Goal: Information Seeking & Learning: Learn about a topic

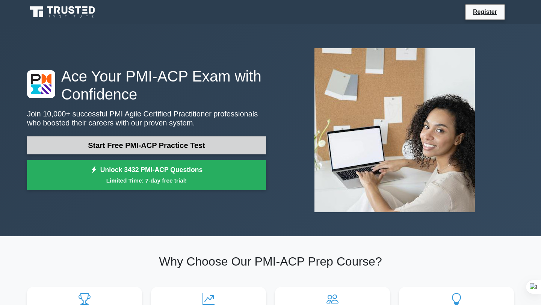
click at [146, 149] on link "Start Free PMI-ACP Practice Test" at bounding box center [146, 145] width 239 height 18
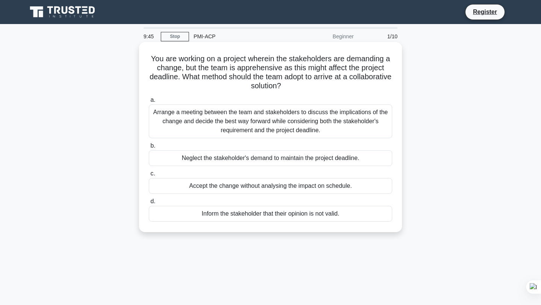
click at [280, 124] on div "Arrange a meeting between the team and stakeholders to discuss the implications…" at bounding box center [271, 121] width 244 height 34
click at [149, 103] on input "a. Arrange a meeting between the team and stakeholders to discuss the implicati…" at bounding box center [149, 100] width 0 height 5
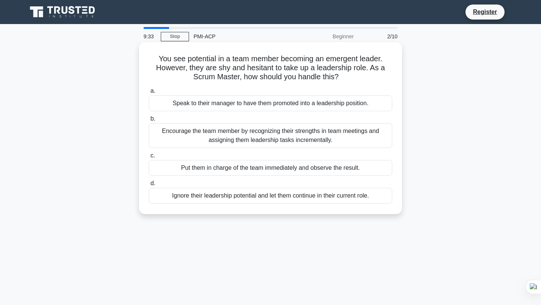
click at [271, 134] on div "Encourage the team member by recognizing their strengths in team meetings and a…" at bounding box center [271, 135] width 244 height 25
click at [149, 121] on input "b. Encourage the team member by recognizing their strengths in team meetings an…" at bounding box center [149, 119] width 0 height 5
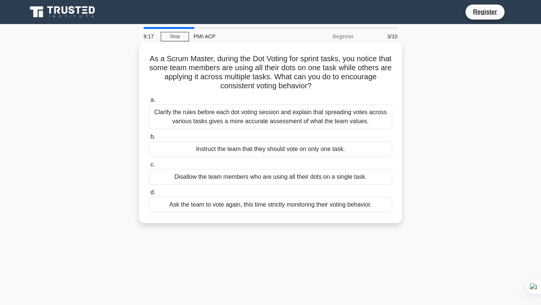
click at [266, 116] on div "Clarify the rules before each dot voting session and explain that spreading vot…" at bounding box center [271, 116] width 244 height 25
click at [149, 103] on input "a. Clarify the rules before each dot voting session and explain that spreading …" at bounding box center [149, 100] width 0 height 5
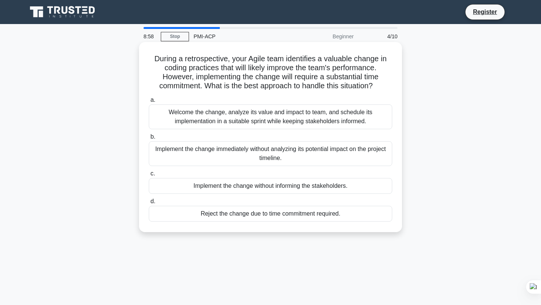
click at [298, 119] on div "Welcome the change, analyze its value and impact to team, and schedule its impl…" at bounding box center [271, 116] width 244 height 25
click at [149, 103] on input "a. Welcome the change, analyze its value and impact to team, and schedule its i…" at bounding box center [149, 100] width 0 height 5
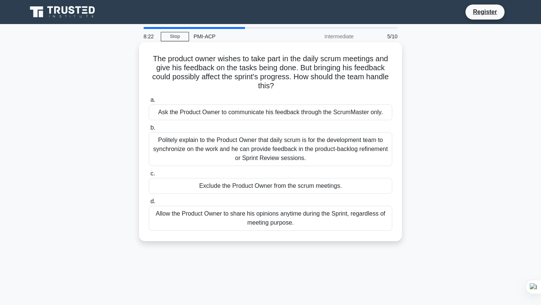
click at [274, 143] on div "Politely explain to the Product Owner that daily scrum is for the development t…" at bounding box center [271, 149] width 244 height 34
click at [149, 130] on input "b. Politely explain to the Product Owner that daily scrum is for the developmen…" at bounding box center [149, 128] width 0 height 5
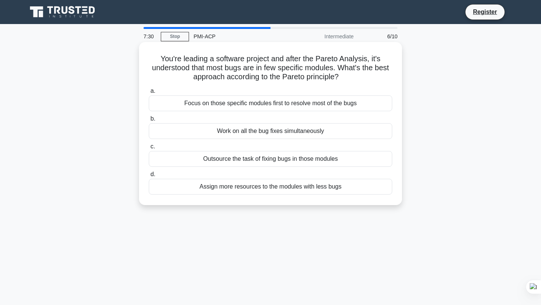
click at [293, 107] on div "Focus on those specific modules first to resolve most of the bugs" at bounding box center [271, 103] width 244 height 16
click at [149, 94] on input "a. Focus on those specific modules first to resolve most of the bugs" at bounding box center [149, 91] width 0 height 5
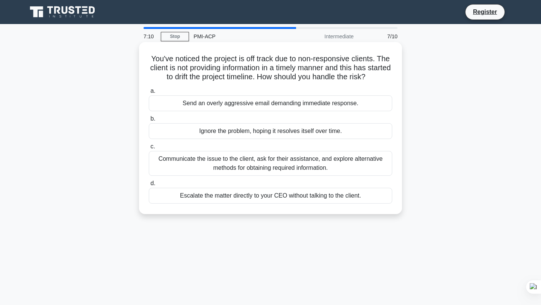
click at [321, 172] on div "Communicate the issue to the client, ask for their assistance, and explore alte…" at bounding box center [271, 163] width 244 height 25
click at [149, 149] on input "c. Communicate the issue to the client, ask for their assistance, and explore a…" at bounding box center [149, 146] width 0 height 5
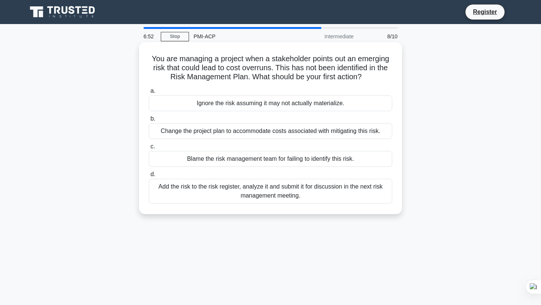
click at [318, 192] on div "Add the risk to the risk register, analyze it and submit it for discussion in t…" at bounding box center [271, 191] width 244 height 25
click at [149, 177] on input "d. Add the risk to the risk register, analyze it and submit it for discussion i…" at bounding box center [149, 174] width 0 height 5
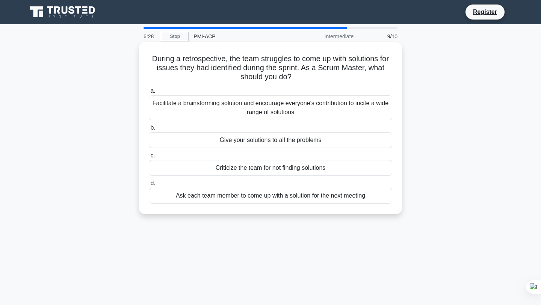
click at [251, 108] on div "Facilitate a brainstorming solution and encourage everyone's contribution to in…" at bounding box center [271, 107] width 244 height 25
click at [149, 94] on input "a. Facilitate a brainstorming solution and encourage everyone's contribution to…" at bounding box center [149, 91] width 0 height 5
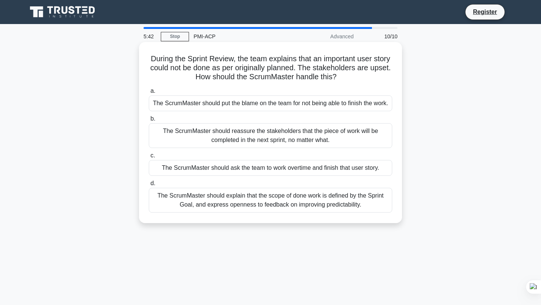
click at [294, 148] on div "The ScrumMaster should reassure the stakeholders that the piece of work will be…" at bounding box center [271, 135] width 244 height 25
click at [149, 121] on input "b. The ScrumMaster should reassure the stakeholders that the piece of work will…" at bounding box center [149, 119] width 0 height 5
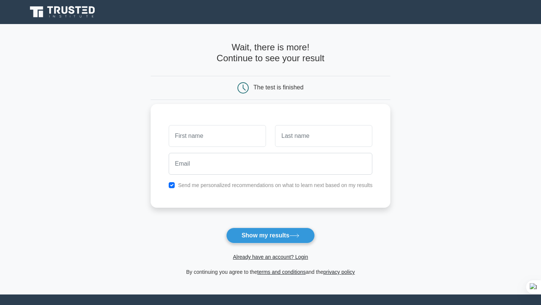
click at [229, 137] on input "text" at bounding box center [217, 136] width 97 height 22
type input "Rima"
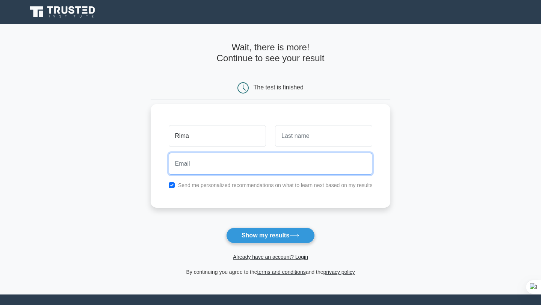
click at [229, 156] on input "email" at bounding box center [271, 164] width 204 height 22
type input "gaekwadrima@gmail.com"
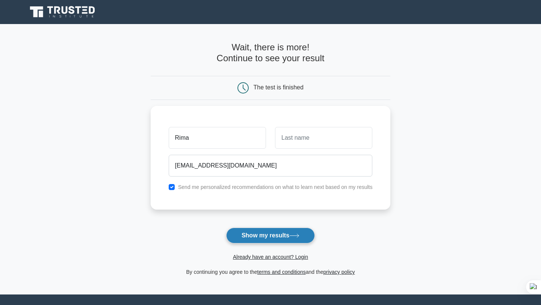
click at [251, 235] on button "Show my results" at bounding box center [270, 236] width 89 height 16
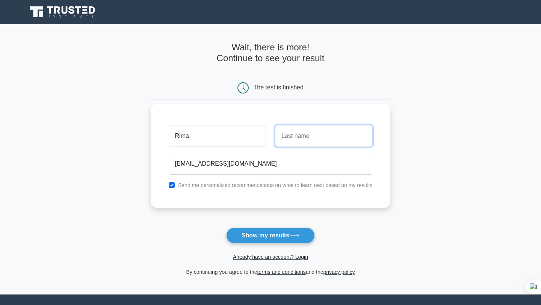
click at [291, 139] on input "text" at bounding box center [323, 136] width 97 height 22
type input "Gaekwad"
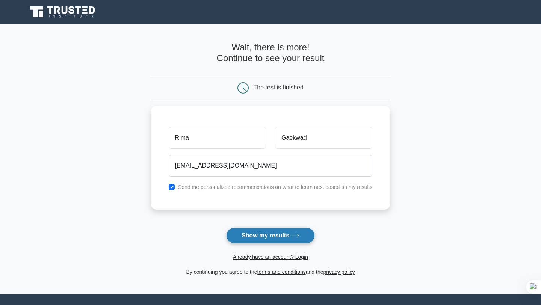
click at [270, 238] on button "Show my results" at bounding box center [270, 236] width 89 height 16
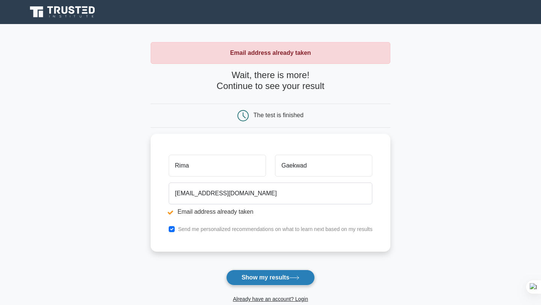
click at [263, 278] on button "Show my results" at bounding box center [270, 278] width 89 height 16
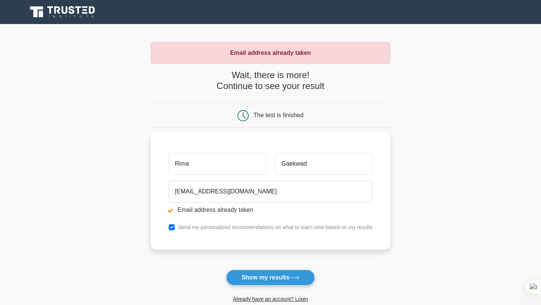
click at [218, 170] on input "Rima" at bounding box center [217, 164] width 97 height 22
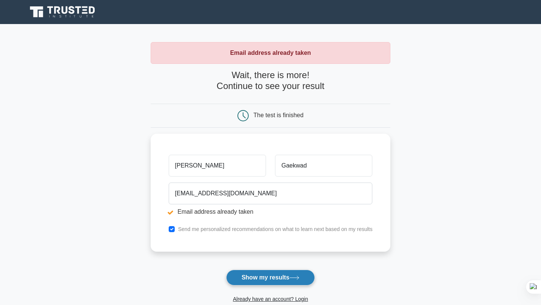
type input "Rima A"
click at [257, 279] on button "Show my results" at bounding box center [270, 278] width 89 height 16
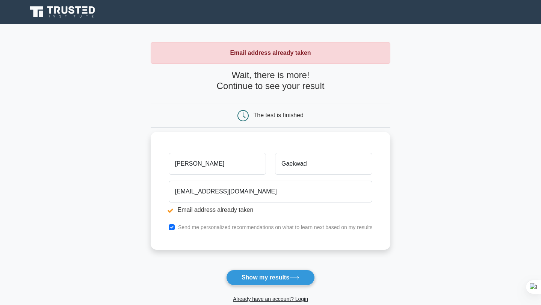
click at [214, 164] on input "Rima Rima A" at bounding box center [217, 164] width 97 height 22
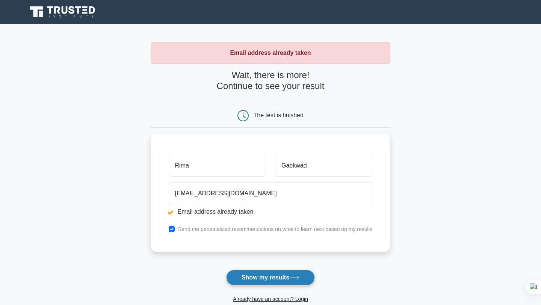
type input "Rima"
click at [251, 277] on button "Show my results" at bounding box center [270, 278] width 89 height 16
click at [274, 272] on button "Show my results" at bounding box center [270, 278] width 89 height 16
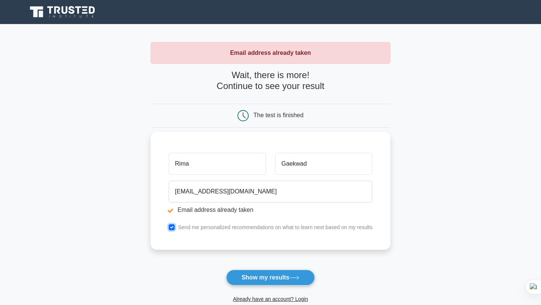
click at [171, 229] on input "checkbox" at bounding box center [172, 227] width 6 height 6
checkbox input "false"
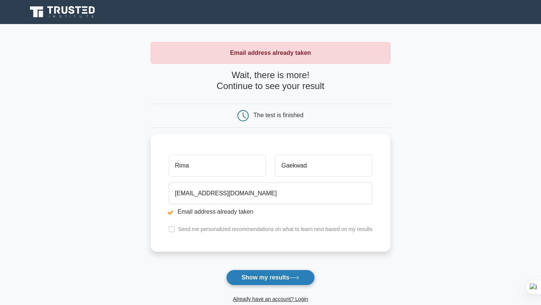
click at [256, 279] on button "Show my results" at bounding box center [270, 278] width 89 height 16
click at [301, 300] on link "Already have an account? Login" at bounding box center [270, 299] width 75 height 6
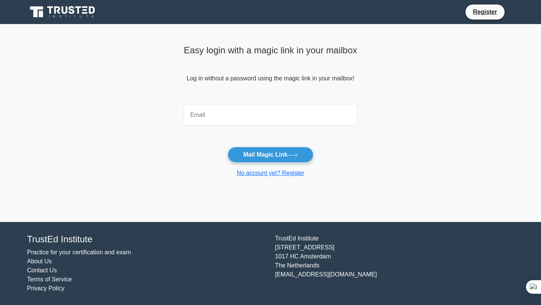
click at [208, 116] on input "email" at bounding box center [271, 115] width 174 height 22
type input "[EMAIL_ADDRESS][DOMAIN_NAME]"
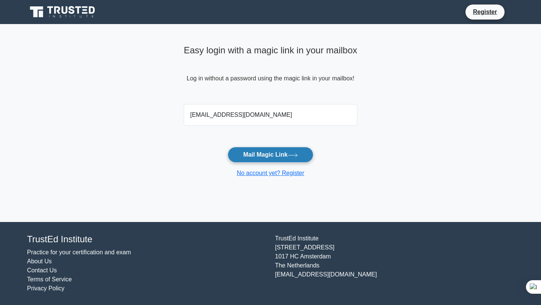
click at [260, 155] on button "Mail Magic Link" at bounding box center [270, 155] width 85 height 16
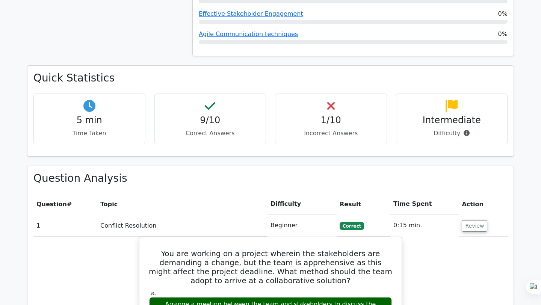
scroll to position [457, 0]
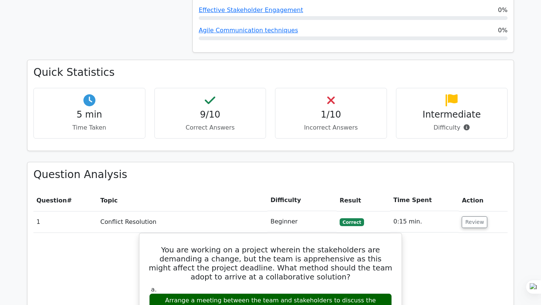
click at [319, 109] on h4 "1/10" at bounding box center [331, 114] width 99 height 11
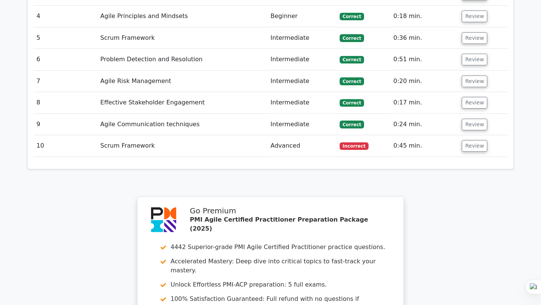
scroll to position [1103, 0]
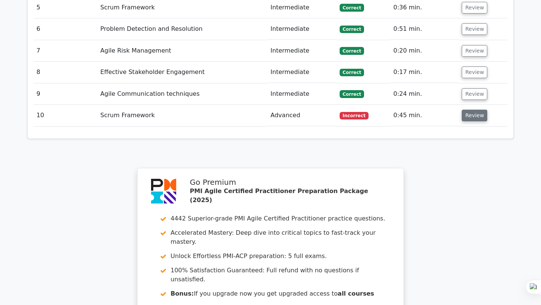
click at [465, 110] on button "Review" at bounding box center [475, 116] width 26 height 12
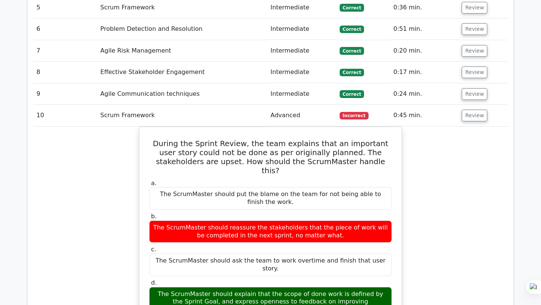
click at [432, 208] on div "During the Sprint Review, the team explains that an important user story could …" at bounding box center [270, 308] width 474 height 362
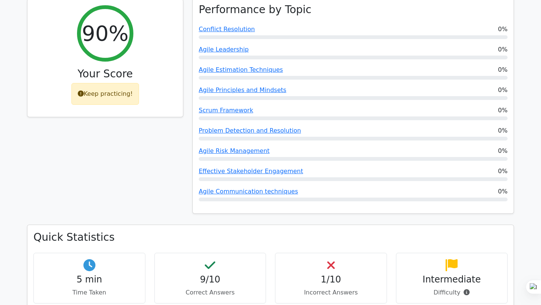
scroll to position [275, 0]
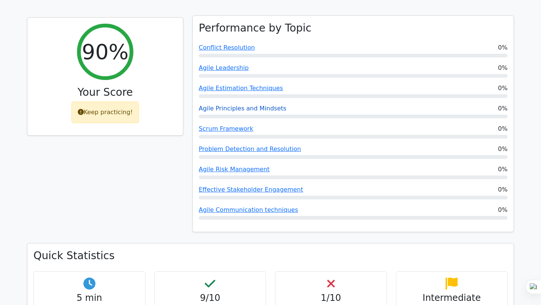
click at [244, 105] on link "Agile Principles and Mindsets" at bounding box center [243, 108] width 88 height 7
click at [224, 125] on link "Scrum Framework" at bounding box center [226, 128] width 55 height 7
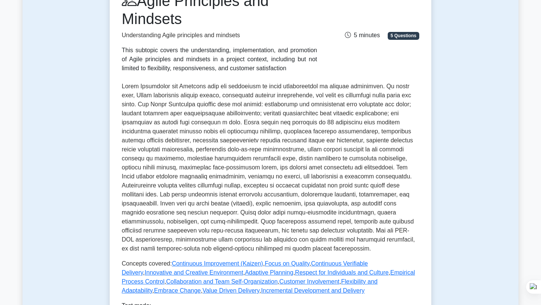
scroll to position [212, 0]
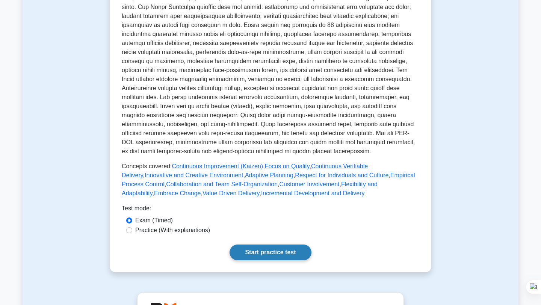
click at [259, 252] on link "Start practice test" at bounding box center [271, 253] width 82 height 16
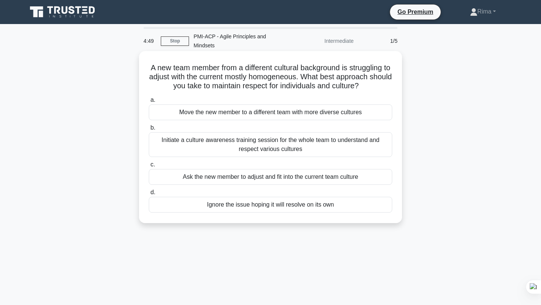
click at [293, 132] on div "Initiate a culture awareness training session for the whole team to understand …" at bounding box center [271, 144] width 244 height 25
click at [149, 130] on input "b. Initiate a culture awareness training session for the whole team to understa…" at bounding box center [149, 128] width 0 height 5
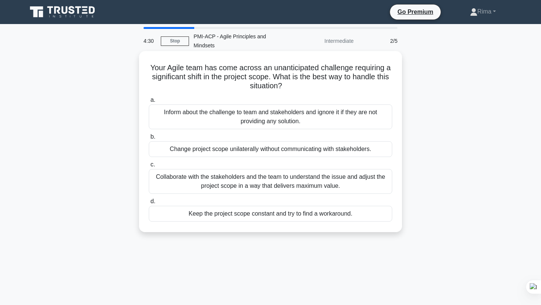
click at [248, 175] on div "Collaborate with the stakeholders and the team to understand the issue and adju…" at bounding box center [271, 181] width 244 height 25
click at [149, 167] on input "c. Collaborate with the stakeholders and the team to understand the issue and a…" at bounding box center [149, 164] width 0 height 5
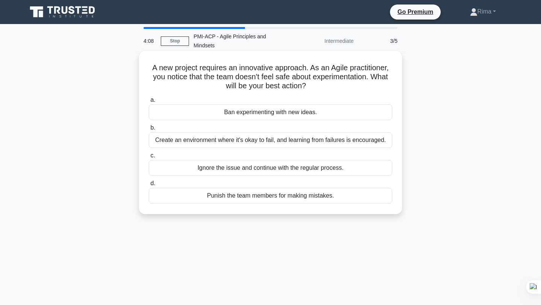
click at [268, 132] on div "Create an environment where it's okay to fail, and learning from failures is en…" at bounding box center [271, 140] width 244 height 16
click at [149, 129] on input "b. Create an environment where it's okay to fail, and learning from failures is…" at bounding box center [149, 128] width 0 height 5
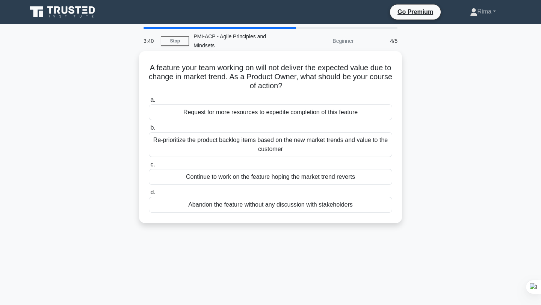
click at [306, 139] on div "Re-prioritize the product backlog items based on the new market trends and valu…" at bounding box center [271, 144] width 244 height 25
click at [149, 130] on input "b. Re-prioritize the product backlog items based on the new market trends and v…" at bounding box center [149, 128] width 0 height 5
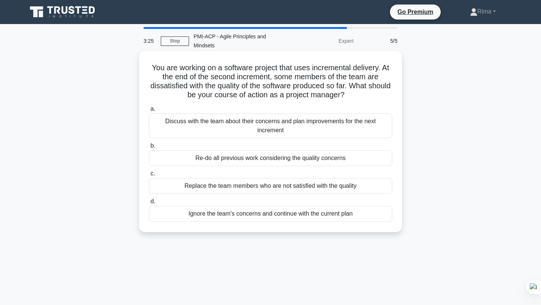
click at [335, 123] on div "Discuss with the team about their concerns and plan improvements for the next i…" at bounding box center [271, 126] width 244 height 25
click at [149, 112] on input "a. Discuss with the team about their concerns and plan improvements for the nex…" at bounding box center [149, 109] width 0 height 5
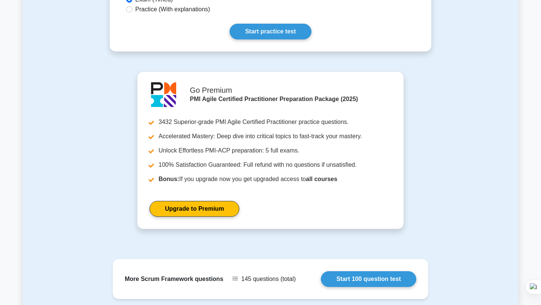
scroll to position [519, 0]
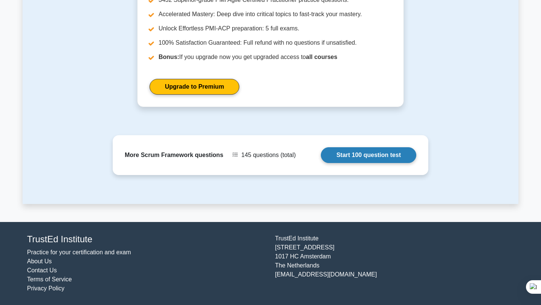
click at [351, 160] on link "Start 100 question test" at bounding box center [368, 155] width 95 height 16
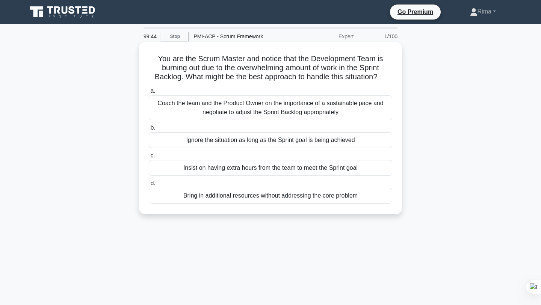
click at [304, 115] on div "Coach the team and the Product Owner on the importance of a sustainable pace an…" at bounding box center [271, 107] width 244 height 25
click at [149, 94] on input "a. Coach the team and the Product Owner on the importance of a sustainable pace…" at bounding box center [149, 91] width 0 height 5
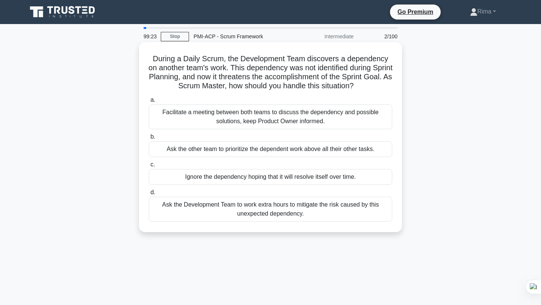
click at [326, 119] on div "Facilitate a meeting between both teams to discuss the dependency and possible …" at bounding box center [271, 116] width 244 height 25
click at [149, 103] on input "a. Facilitate a meeting between both teams to discuss the dependency and possib…" at bounding box center [149, 100] width 0 height 5
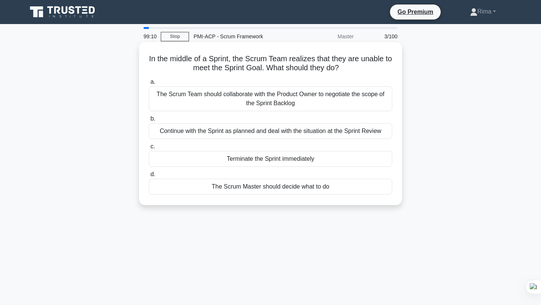
click at [330, 106] on div "The Scrum Team should collaborate with the Product Owner to negotiate the scope…" at bounding box center [271, 98] width 244 height 25
click at [149, 85] on input "a. The Scrum Team should collaborate with the Product Owner to negotiate the sc…" at bounding box center [149, 82] width 0 height 5
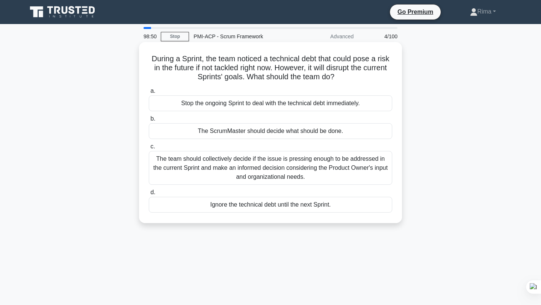
click at [334, 164] on div "The team should collectively decide if the issue is pressing enough to be addre…" at bounding box center [271, 168] width 244 height 34
click at [149, 149] on input "c. The team should collectively decide if the issue is pressing enough to be ad…" at bounding box center [149, 146] width 0 height 5
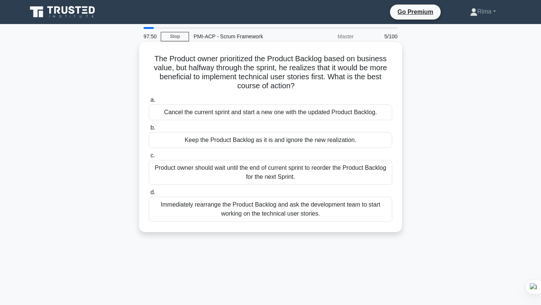
click at [324, 174] on div "Product owner should wait until the end of current sprint to reorder the Produc…" at bounding box center [271, 172] width 244 height 25
click at [149, 158] on input "c. Product owner should wait until the end of current sprint to reorder the Pro…" at bounding box center [149, 155] width 0 height 5
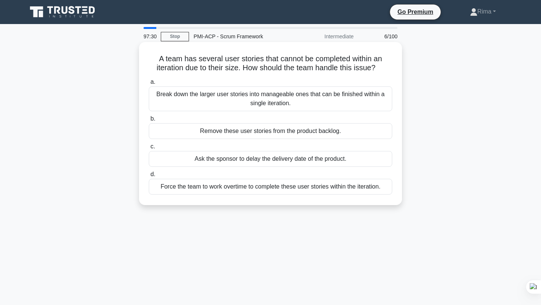
click at [300, 93] on div "Break down the larger user stories into manageable ones that can be finished wi…" at bounding box center [271, 98] width 244 height 25
click at [149, 85] on input "a. Break down the larger user stories into manageable ones that can be finished…" at bounding box center [149, 82] width 0 height 5
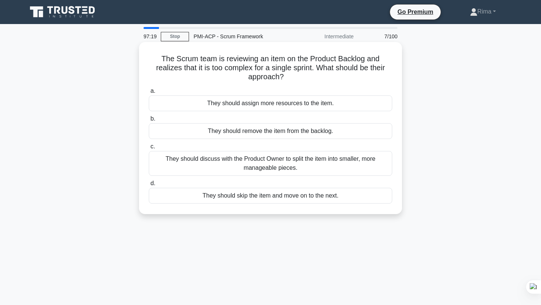
click at [329, 164] on div "They should discuss with the Product Owner to split the item into smaller, more…" at bounding box center [271, 163] width 244 height 25
click at [149, 149] on input "c. They should discuss with the Product Owner to split the item into smaller, m…" at bounding box center [149, 146] width 0 height 5
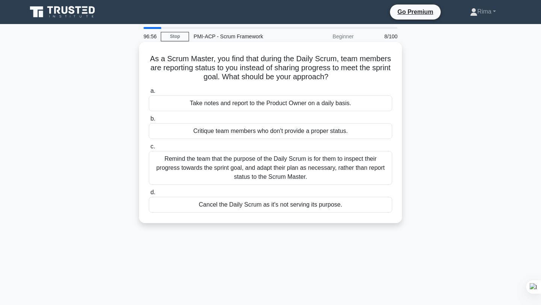
click at [198, 177] on div "Remind the team that the purpose of the Daily Scrum is for them to inspect thei…" at bounding box center [271, 168] width 244 height 34
click at [149, 149] on input "c. Remind the team that the purpose of the Daily Scrum is for them to inspect t…" at bounding box center [149, 146] width 0 height 5
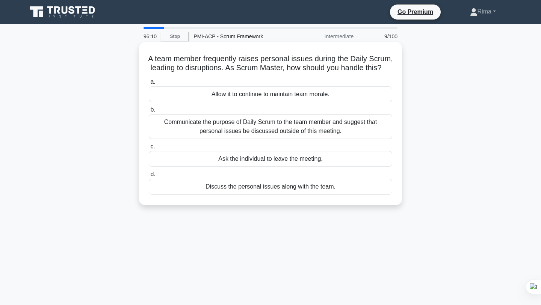
click at [270, 128] on div "Communicate the purpose of Daily Scrum to the team member and suggest that pers…" at bounding box center [271, 126] width 244 height 25
click at [149, 112] on input "b. Communicate the purpose of Daily Scrum to the team member and suggest that p…" at bounding box center [149, 110] width 0 height 5
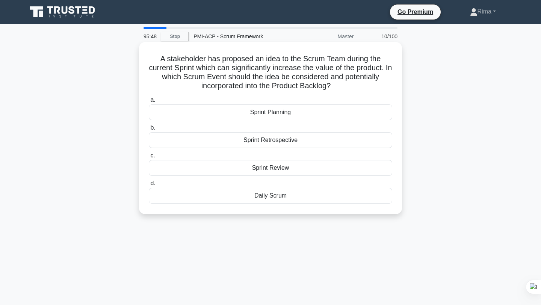
click at [340, 106] on div "Sprint Planning" at bounding box center [271, 112] width 244 height 16
click at [149, 103] on input "a. Sprint Planning" at bounding box center [149, 100] width 0 height 5
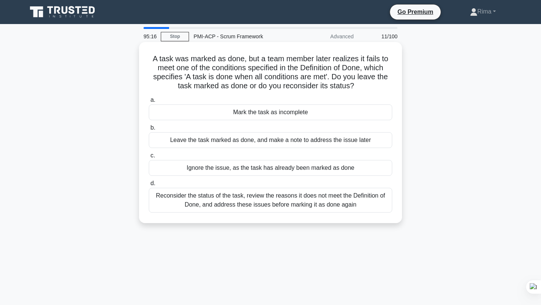
click at [303, 203] on div "Reconsider the status of the task, review the reasons it does not meet the Defi…" at bounding box center [271, 200] width 244 height 25
click at [149, 186] on input "d. Reconsider the status of the task, review the reasons it does not meet the D…" at bounding box center [149, 183] width 0 height 5
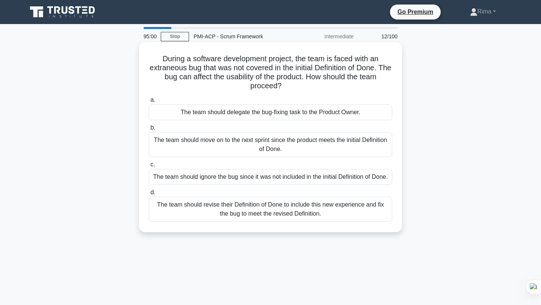
click at [292, 216] on div "The team should revise their Definition of Done to include this new experience …" at bounding box center [271, 209] width 244 height 25
click at [149, 195] on input "d. The team should revise their Definition of Done to include this new experien…" at bounding box center [149, 192] width 0 height 5
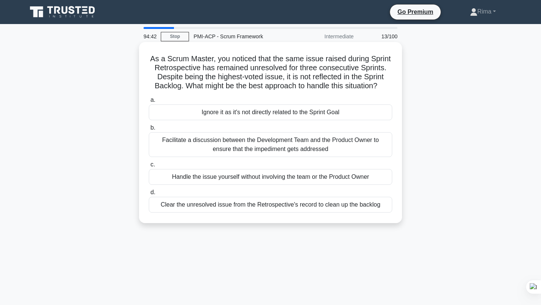
click at [272, 145] on div "Facilitate a discussion between the Development Team and the Product Owner to e…" at bounding box center [271, 144] width 244 height 25
click at [149, 130] on input "b. Facilitate a discussion between the Development Team and the Product Owner t…" at bounding box center [149, 128] width 0 height 5
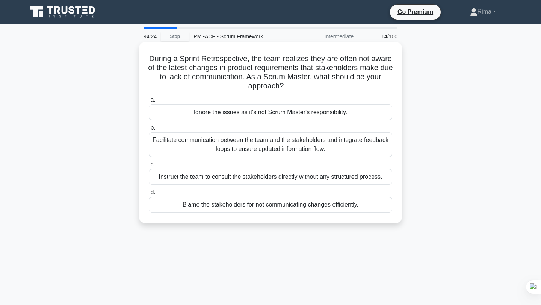
click at [316, 143] on div "Facilitate communication between the team and the stakeholders and integrate fe…" at bounding box center [271, 144] width 244 height 25
click at [149, 130] on input "b. Facilitate communication between the team and the stakeholders and integrate…" at bounding box center [149, 128] width 0 height 5
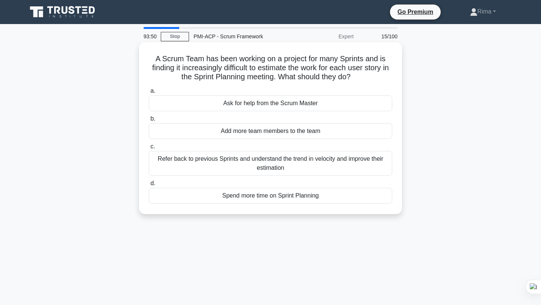
click at [301, 156] on div "Refer back to previous Sprints and understand the trend in velocity and improve…" at bounding box center [271, 163] width 244 height 25
click at [149, 149] on input "c. Refer back to previous Sprints and understand the trend in velocity and impr…" at bounding box center [149, 146] width 0 height 5
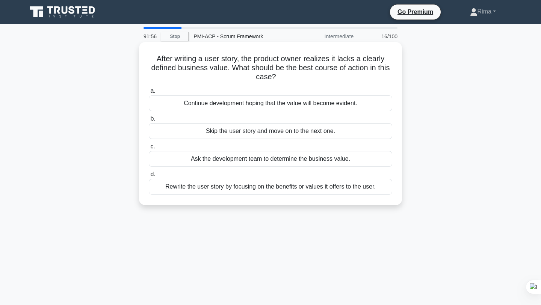
click at [289, 186] on div "Rewrite the user story by focusing on the benefits or values it offers to the u…" at bounding box center [271, 187] width 244 height 16
click at [149, 177] on input "d. Rewrite the user story by focusing on the benefits or values it offers to th…" at bounding box center [149, 174] width 0 height 5
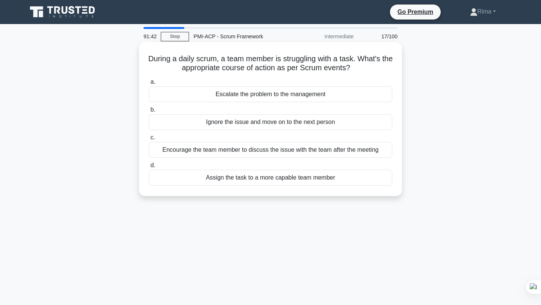
click at [294, 151] on div "Encourage the team member to discuss the issue with the team after the meeting" at bounding box center [271, 150] width 244 height 16
click at [149, 140] on input "c. Encourage the team member to discuss the issue with the team after the meeti…" at bounding box center [149, 137] width 0 height 5
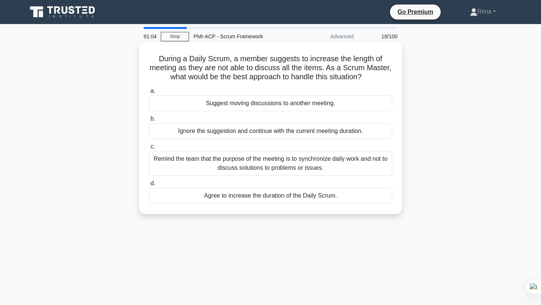
click at [288, 104] on div "Suggest moving discussions to another meeting." at bounding box center [271, 103] width 244 height 16
click at [149, 94] on input "a. Suggest moving discussions to another meeting." at bounding box center [149, 91] width 0 height 5
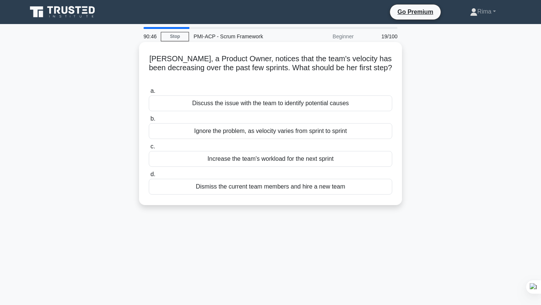
click at [290, 95] on div "Discuss the issue with the team to identify potential causes" at bounding box center [271, 103] width 244 height 16
click at [149, 94] on input "a. Discuss the issue with the team to identify potential causes" at bounding box center [149, 91] width 0 height 5
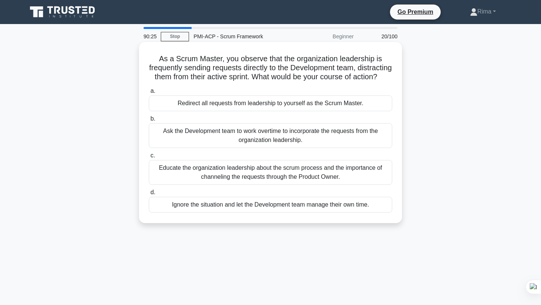
click at [354, 174] on div "Educate the organization leadership about the scrum process and the importance …" at bounding box center [271, 172] width 244 height 25
click at [149, 158] on input "c. Educate the organization leadership about the scrum process and the importan…" at bounding box center [149, 155] width 0 height 5
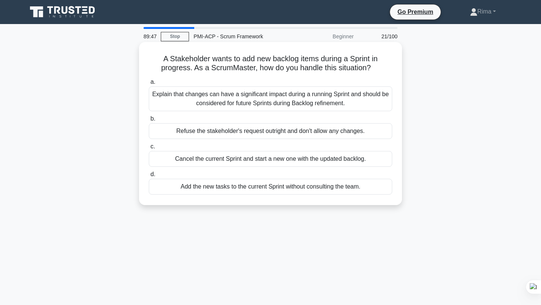
click at [332, 98] on div "Explain that changes can have a significant impact during a running Sprint and …" at bounding box center [271, 98] width 244 height 25
click at [149, 85] on input "a. Explain that changes can have a significant impact during a running Sprint a…" at bounding box center [149, 82] width 0 height 5
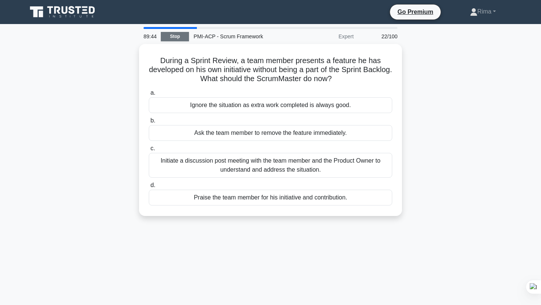
click at [171, 38] on link "Stop" at bounding box center [175, 36] width 28 height 9
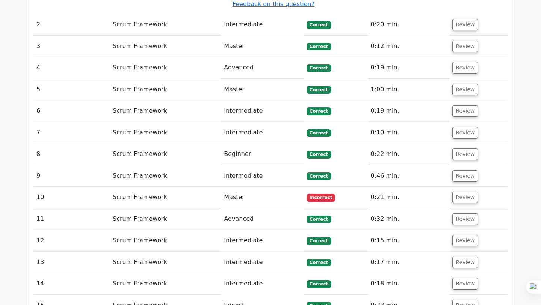
scroll to position [922, 0]
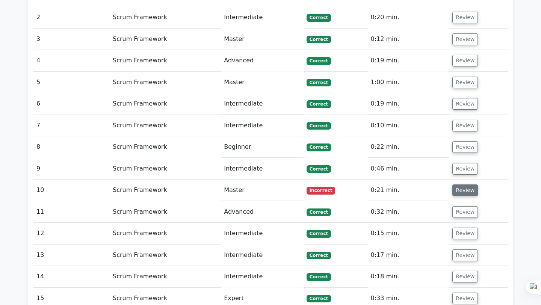
click at [458, 185] on button "Review" at bounding box center [466, 191] width 26 height 12
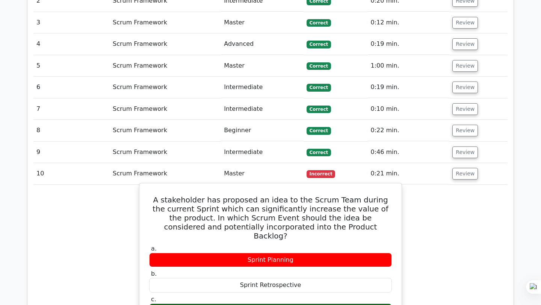
scroll to position [939, 0]
